Goal: Task Accomplishment & Management: Use online tool/utility

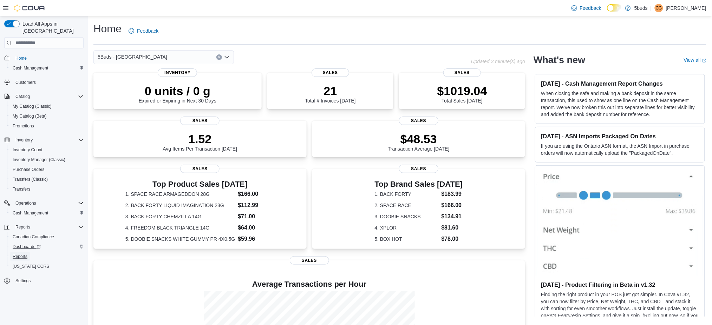
drag, startPoint x: 15, startPoint y: 247, endPoint x: 23, endPoint y: 240, distance: 10.9
click at [15, 254] on span "Reports" at bounding box center [20, 257] width 15 height 6
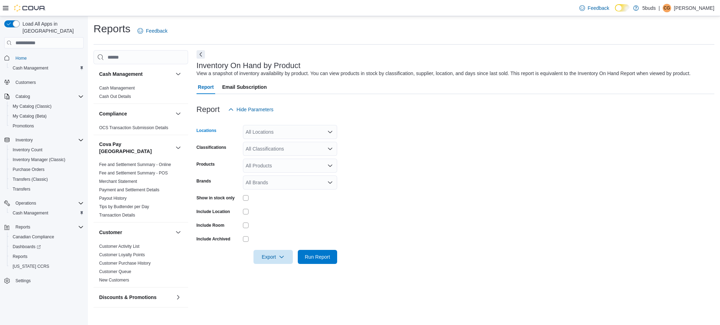
click at [294, 134] on div "All Locations" at bounding box center [290, 132] width 94 height 14
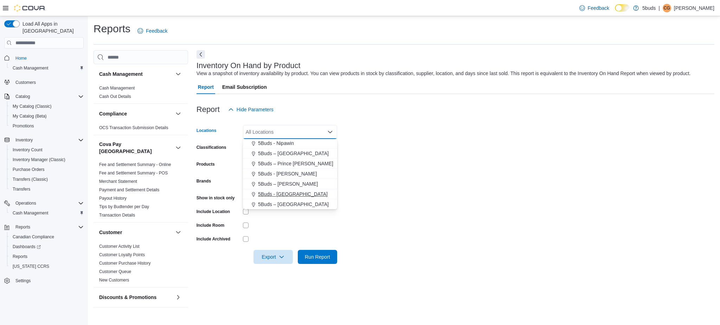
click at [290, 192] on span "5Buds - [GEOGRAPHIC_DATA]" at bounding box center [293, 194] width 70 height 7
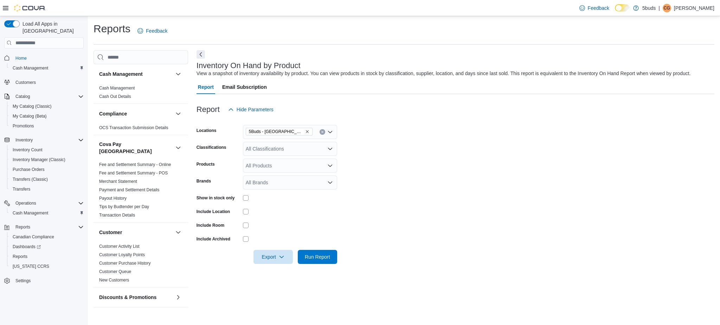
click at [475, 196] on form "Locations 5Buds - Weyburn Classifications All Classifications Products All Prod…" at bounding box center [455, 191] width 518 height 148
click at [288, 151] on div "All Classifications" at bounding box center [290, 149] width 94 height 14
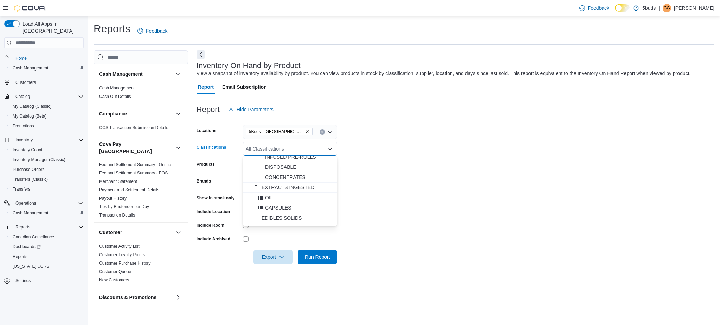
click at [270, 199] on span "OIL" at bounding box center [269, 197] width 8 height 7
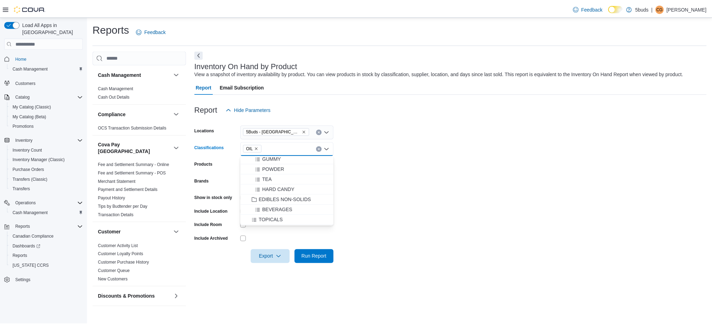
scroll to position [281, 0]
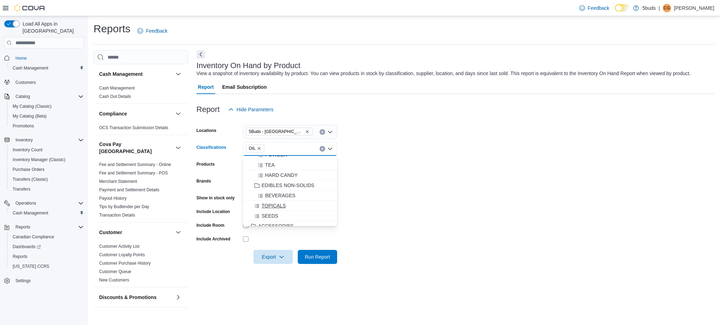
click at [276, 204] on span "TOPICALS" at bounding box center [273, 205] width 24 height 7
click at [277, 207] on span "SEEDS" at bounding box center [269, 205] width 17 height 7
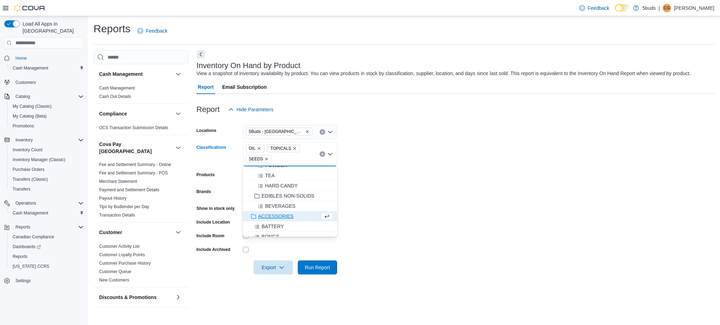
drag, startPoint x: 362, startPoint y: 224, endPoint x: 311, endPoint y: 247, distance: 56.8
click at [357, 226] on form "Locations 5Buds - Weyburn Classifications OIL TOPICALS SEEDS Combo box. Selecte…" at bounding box center [455, 196] width 518 height 158
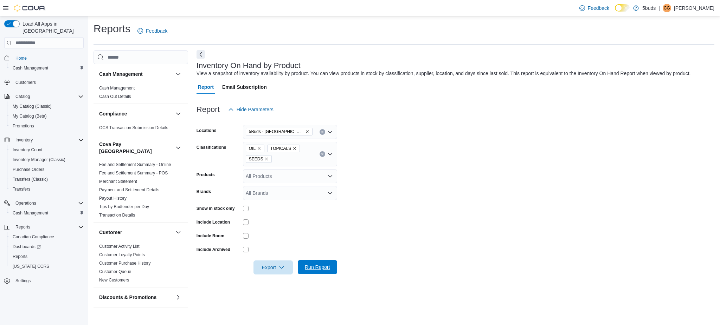
click at [320, 267] on span "Run Report" at bounding box center [317, 267] width 25 height 7
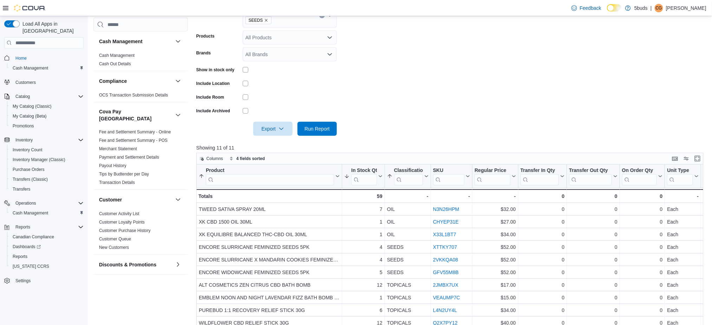
scroll to position [141, 0]
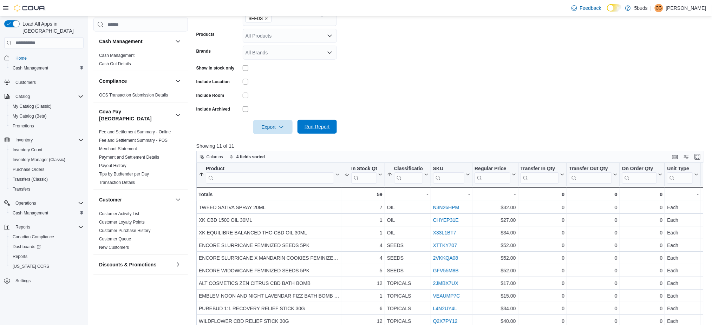
click at [307, 128] on span "Run Report" at bounding box center [317, 126] width 25 height 7
click at [278, 129] on span "Export" at bounding box center [273, 127] width 31 height 14
click at [276, 138] on span "Export to Excel" at bounding box center [274, 141] width 32 height 6
click at [20, 56] on span "Home" at bounding box center [20, 59] width 11 height 6
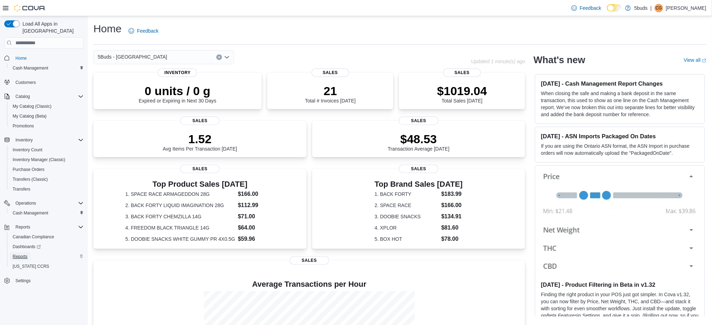
click at [11, 253] on link "Reports" at bounding box center [20, 257] width 20 height 8
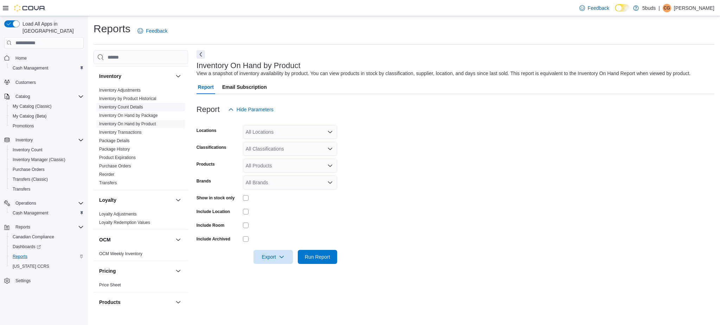
scroll to position [375, 0]
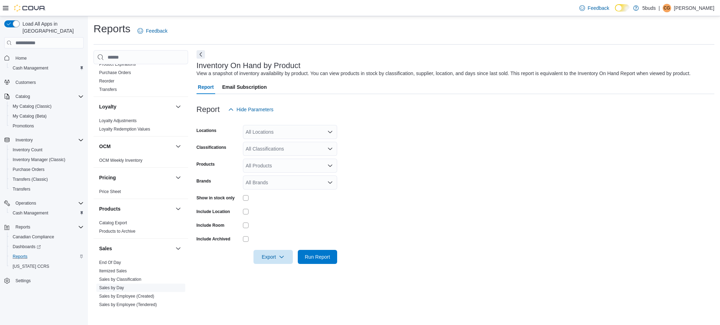
click at [122, 286] on link "Sales by Day" at bounding box center [111, 288] width 25 height 5
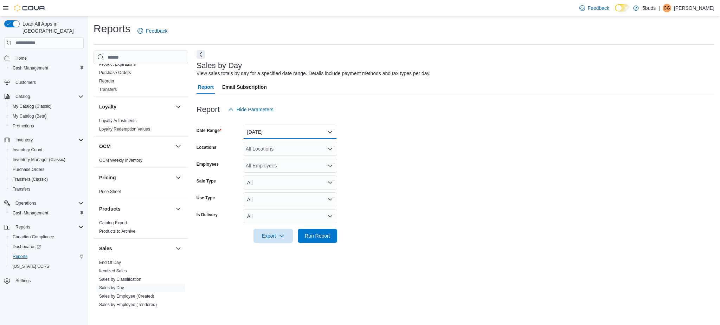
click at [270, 127] on button "[DATE]" at bounding box center [290, 132] width 94 height 14
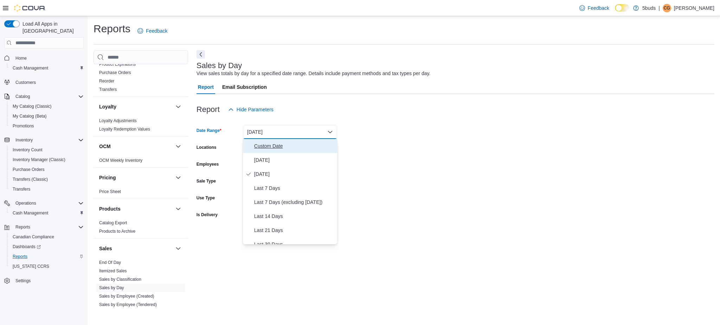
click at [277, 147] on span "Custom Date" at bounding box center [294, 146] width 80 height 8
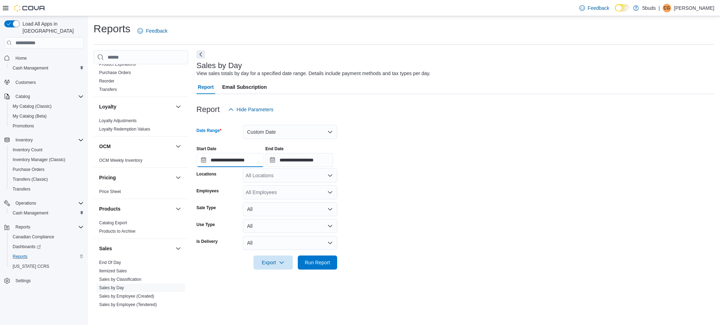
click at [245, 162] on input "**********" at bounding box center [229, 160] width 67 height 14
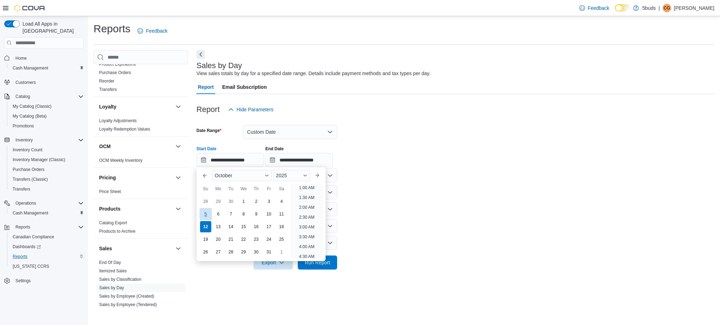
drag, startPoint x: 203, startPoint y: 213, endPoint x: 210, endPoint y: 209, distance: 8.4
click at [204, 212] on div "5" at bounding box center [205, 214] width 12 height 12
type input "**********"
click at [308, 158] on input "**********" at bounding box center [298, 160] width 67 height 14
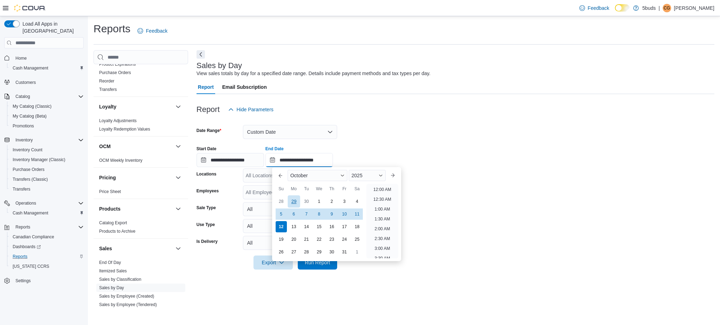
scroll to position [399, 0]
click at [281, 213] on div "5" at bounding box center [281, 214] width 12 height 12
type input "**********"
drag, startPoint x: 554, startPoint y: 202, endPoint x: 484, endPoint y: 206, distance: 69.7
click at [544, 204] on form "**********" at bounding box center [455, 193] width 518 height 153
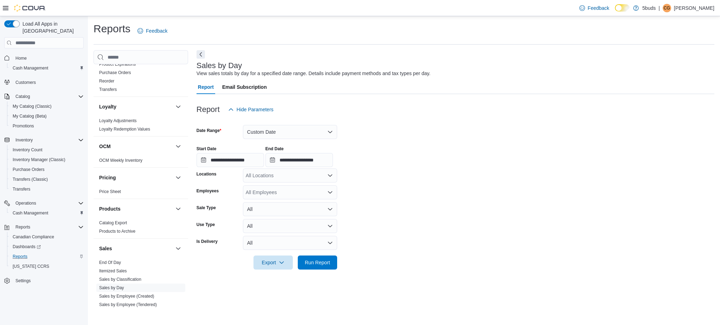
click at [322, 179] on div "All Locations" at bounding box center [290, 176] width 94 height 14
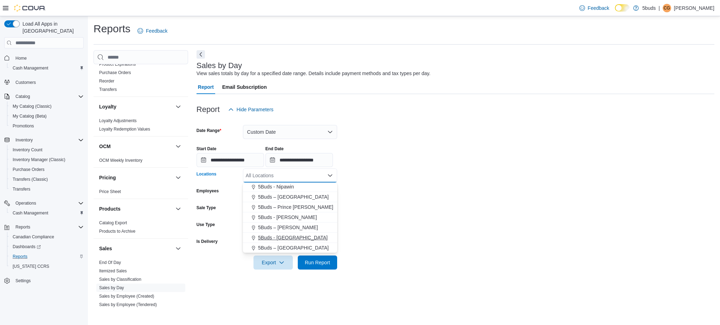
drag, startPoint x: 291, startPoint y: 238, endPoint x: 407, endPoint y: 241, distance: 116.3
click at [293, 238] on span "5Buds - [GEOGRAPHIC_DATA]" at bounding box center [293, 237] width 70 height 7
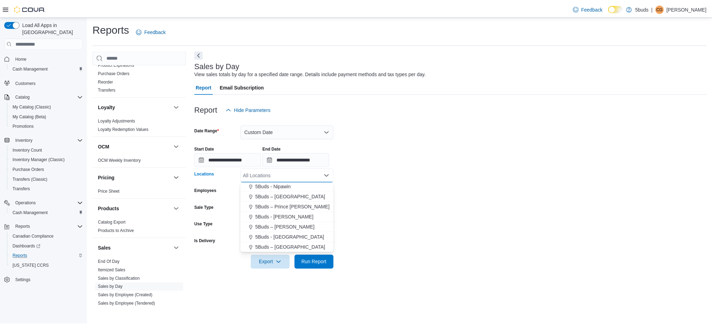
scroll to position [41, 0]
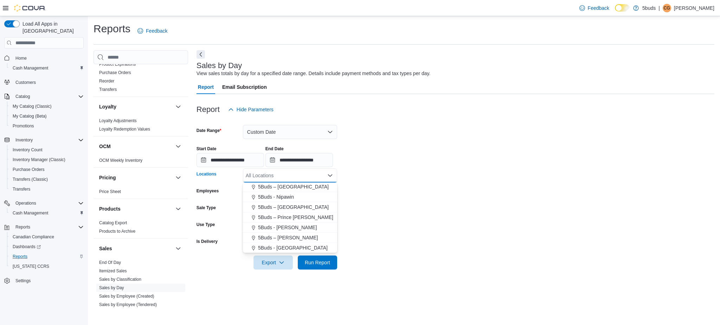
drag, startPoint x: 407, startPoint y: 241, endPoint x: 396, endPoint y: 246, distance: 12.4
click at [401, 245] on form "**********" at bounding box center [455, 193] width 518 height 153
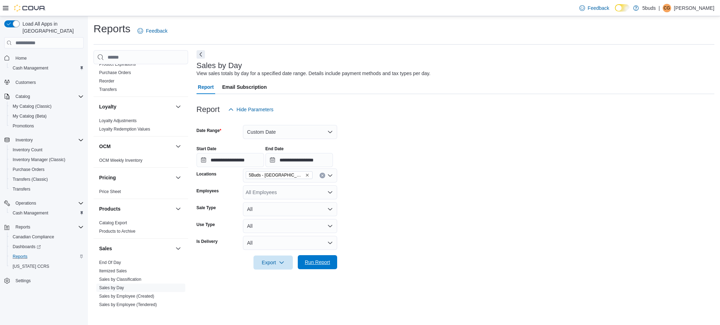
drag, startPoint x: 302, startPoint y: 266, endPoint x: 321, endPoint y: 256, distance: 20.9
click at [305, 265] on span "Run Report" at bounding box center [317, 262] width 31 height 14
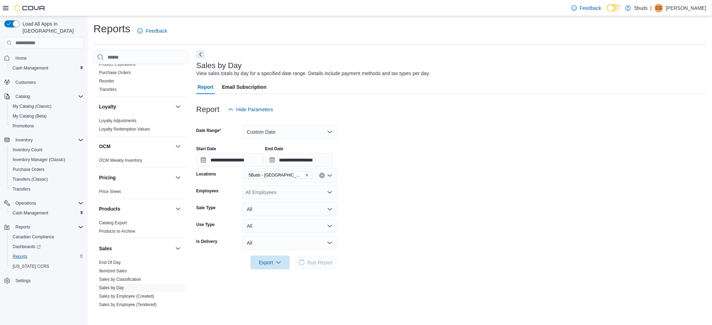
scroll to position [141, 0]
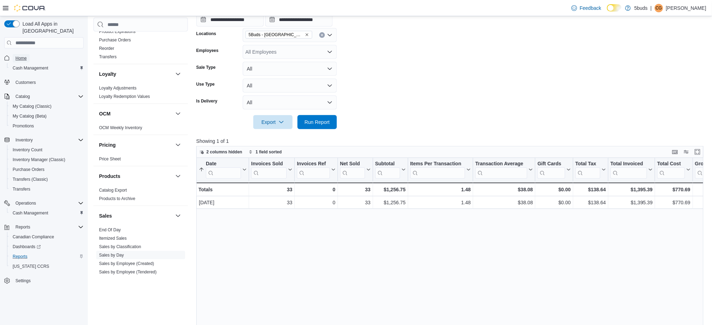
drag, startPoint x: 26, startPoint y: 54, endPoint x: 35, endPoint y: 54, distance: 9.8
click at [26, 54] on span "Home" at bounding box center [20, 58] width 11 height 8
